Goal: Task Accomplishment & Management: Manage account settings

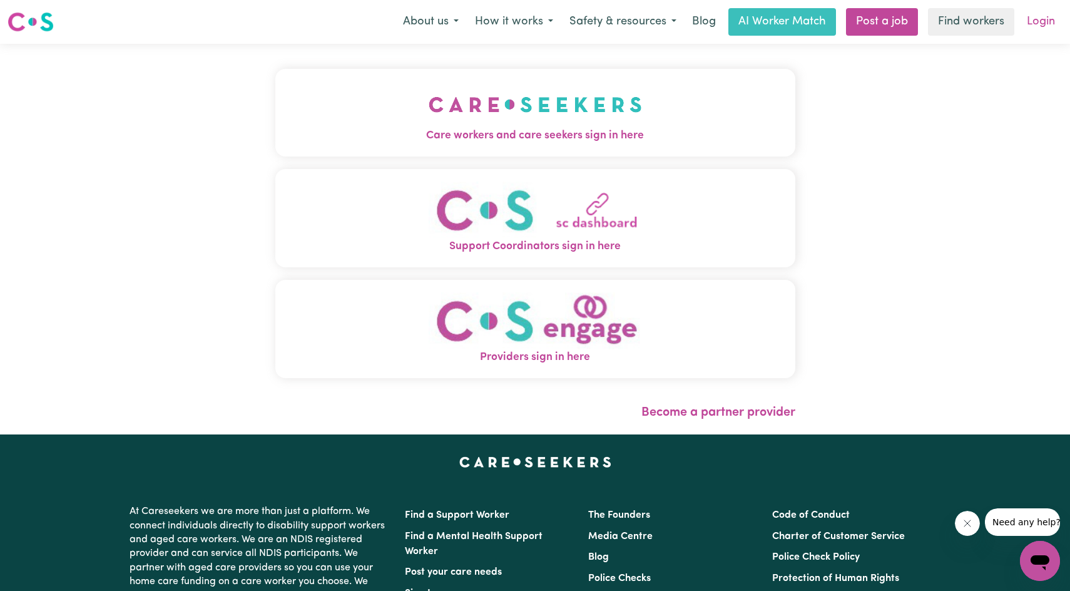
click at [1035, 21] on link "Login" at bounding box center [1040, 22] width 43 height 28
click at [1038, 24] on link "Login" at bounding box center [1040, 22] width 43 height 28
click at [514, 98] on img "Care workers and care seekers sign in here" at bounding box center [535, 104] width 213 height 46
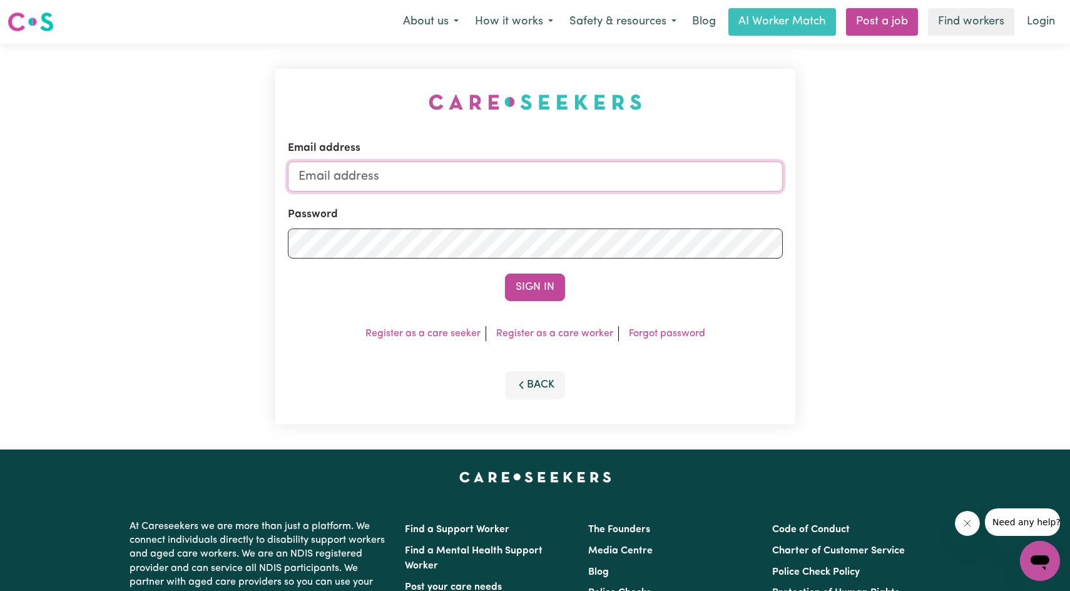
click at [399, 171] on input "Email address" at bounding box center [535, 176] width 495 height 30
type input "[EMAIL_ADDRESS][DOMAIN_NAME]"
click at [675, 337] on link "Forgot password" at bounding box center [667, 334] width 76 height 10
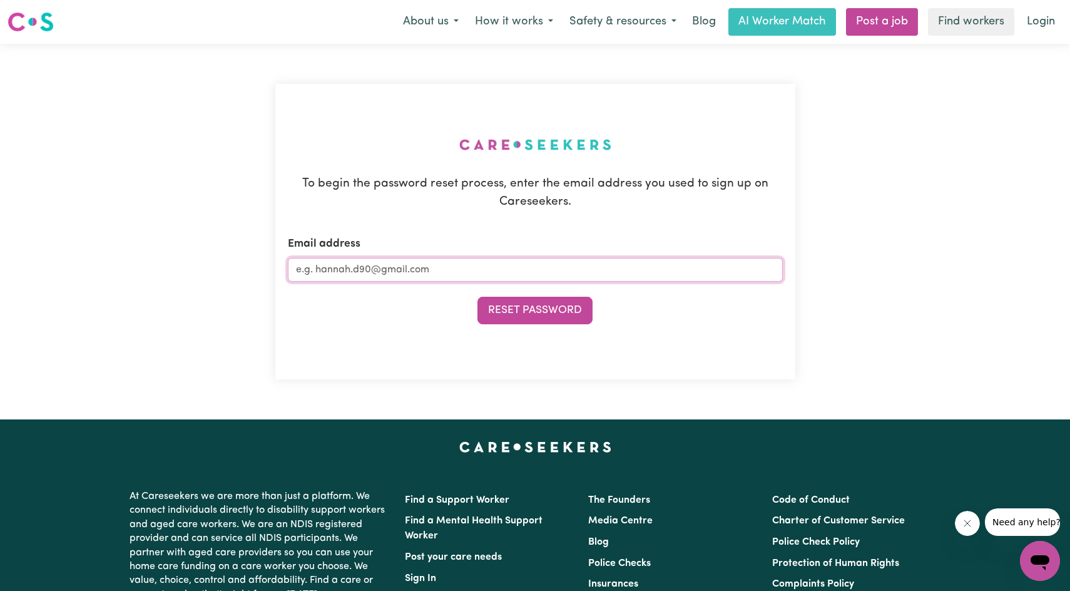
drag, startPoint x: 454, startPoint y: 272, endPoint x: 152, endPoint y: 268, distance: 301.7
click at [173, 268] on div "To begin the password reset process, enter the email address you used to sign u…" at bounding box center [535, 232] width 1070 height 376
type input "[EMAIL_ADDRESS][DOMAIN_NAME]"
click at [564, 309] on button "Reset Password" at bounding box center [535, 311] width 115 height 28
